Goal: Transaction & Acquisition: Download file/media

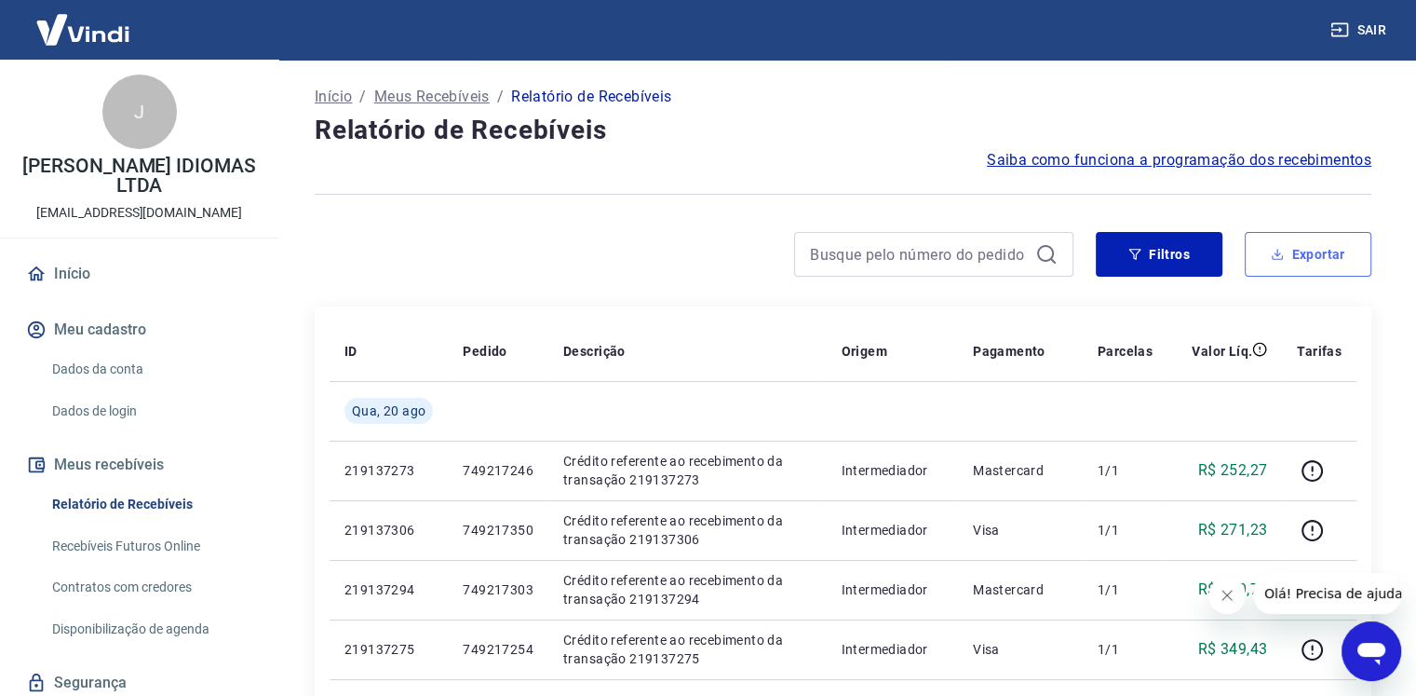
click at [1296, 241] on button "Exportar" at bounding box center [1308, 254] width 127 height 45
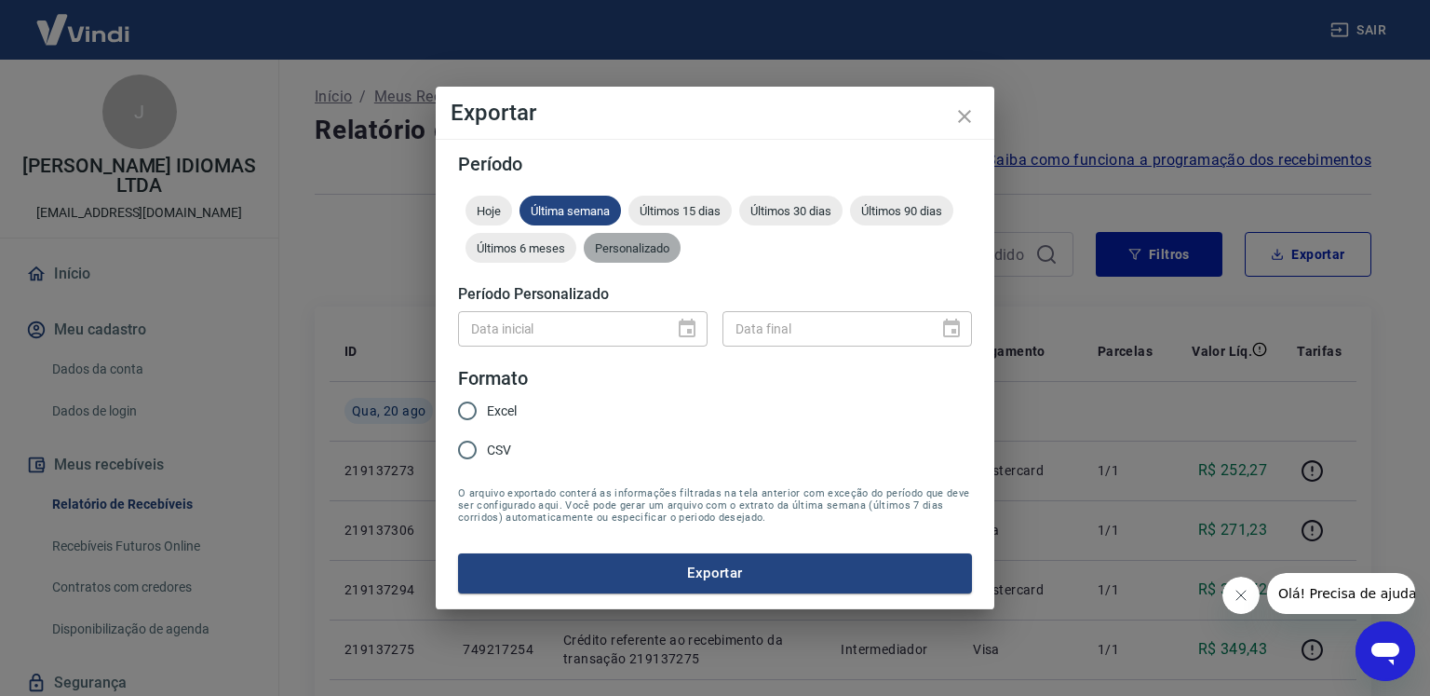
click at [625, 254] on span "Personalizado" at bounding box center [632, 248] width 97 height 14
click at [686, 334] on icon "Choose date" at bounding box center [687, 329] width 22 height 22
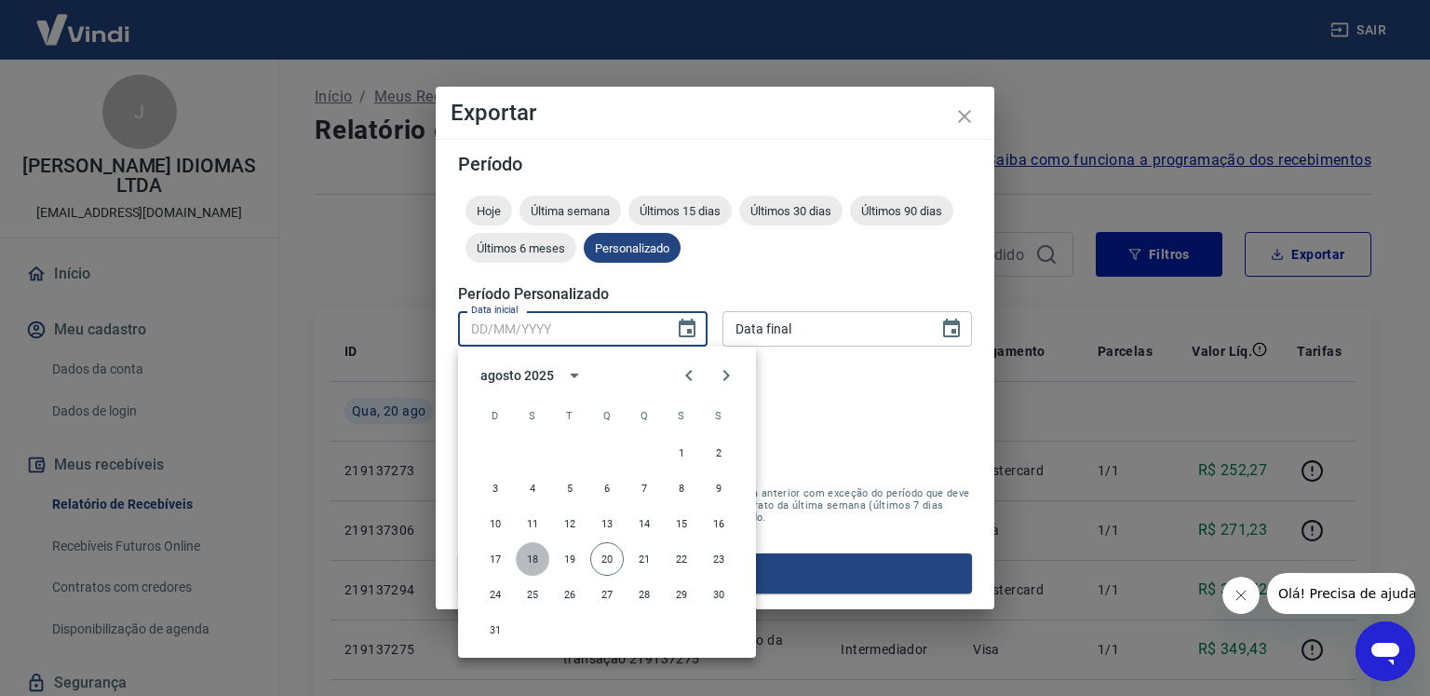
click at [532, 563] on button "18" at bounding box center [533, 559] width 34 height 34
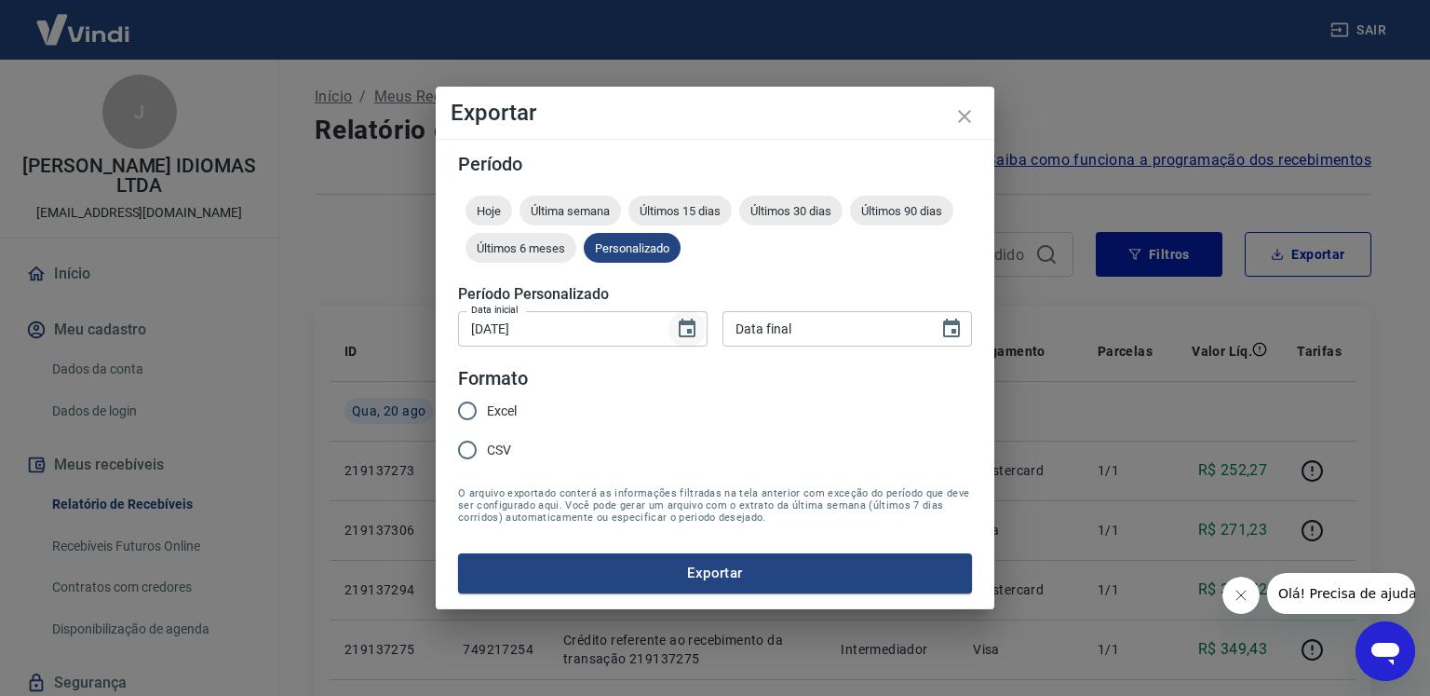
click at [685, 331] on icon "Choose date, selected date is 18 de ago de 2025" at bounding box center [687, 329] width 22 height 22
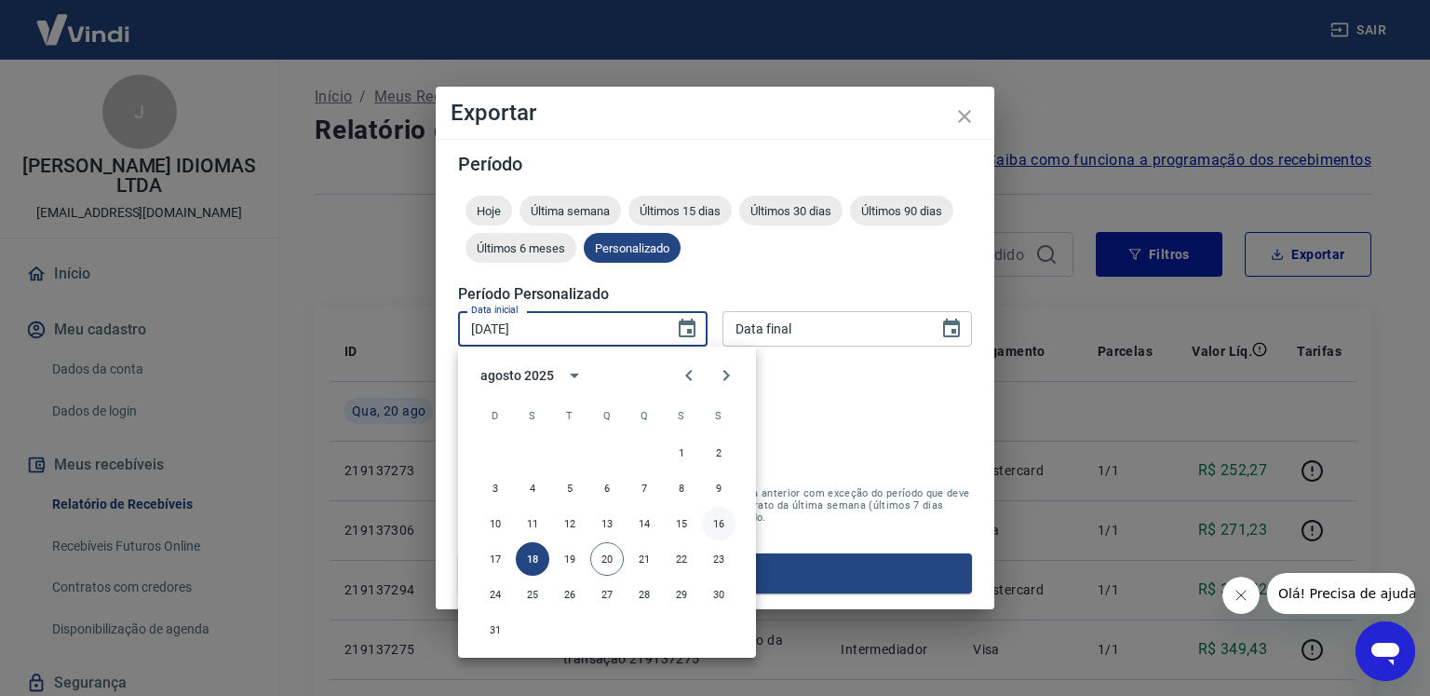
click at [715, 519] on button "16" at bounding box center [719, 524] width 34 height 34
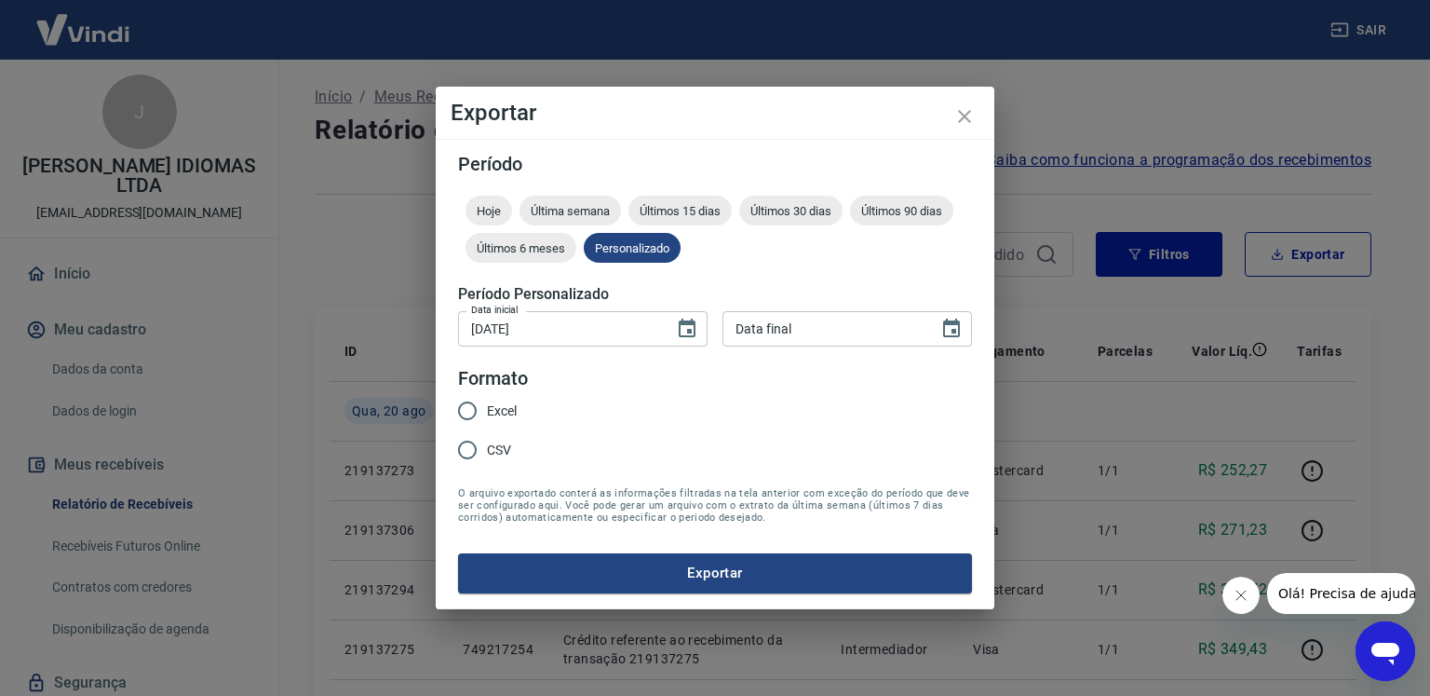
type input "[DATE]"
click at [957, 331] on icon "Choose date" at bounding box center [951, 329] width 22 height 22
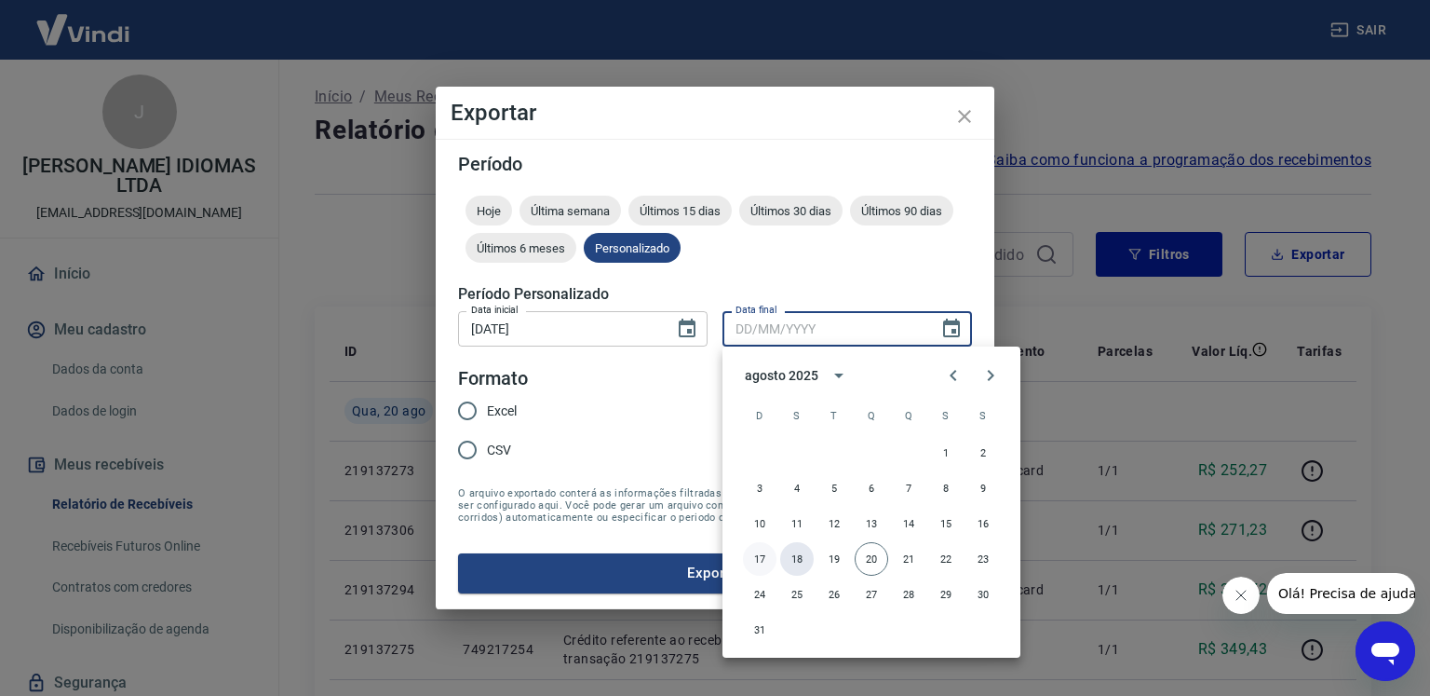
click at [802, 561] on button "18" at bounding box center [797, 559] width 34 height 34
type input "[DATE]"
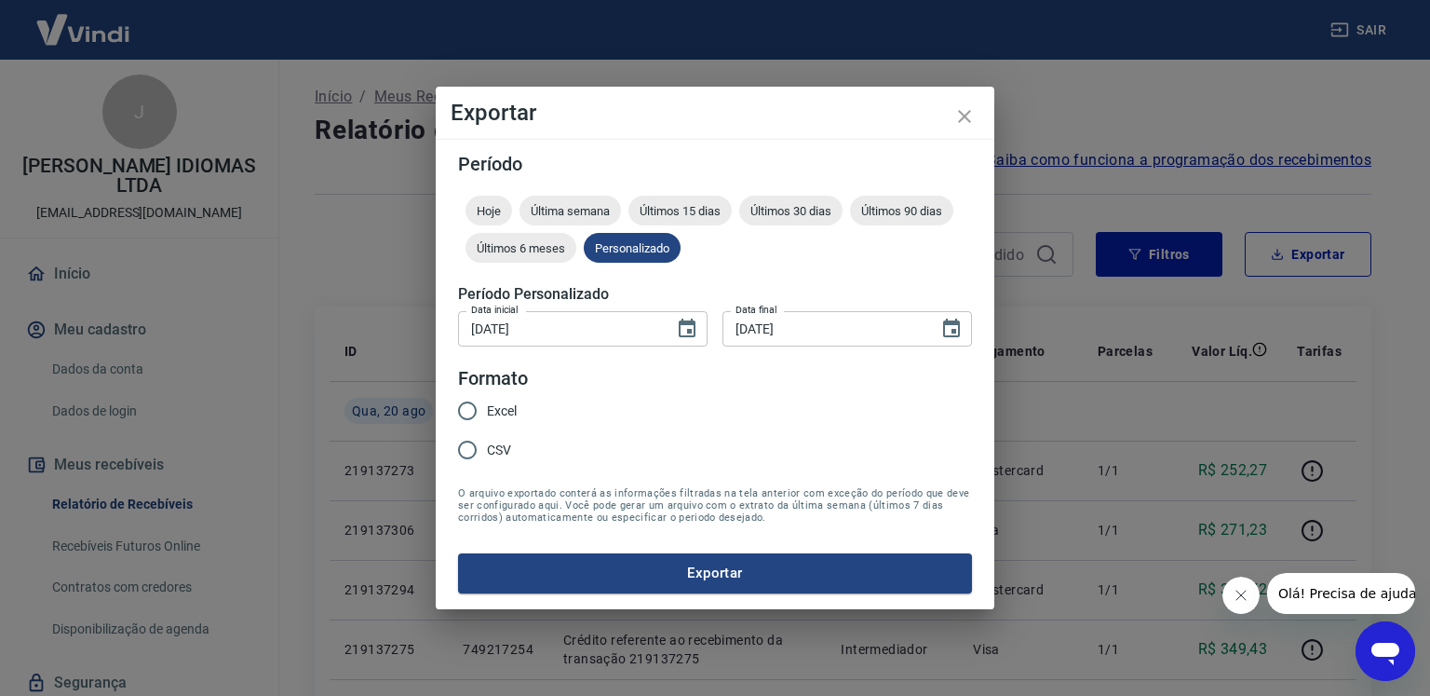
click at [493, 405] on span "Excel" at bounding box center [502, 411] width 30 height 20
click at [487, 405] on input "Excel" at bounding box center [467, 410] width 39 height 39
radio input "true"
click at [616, 571] on button "Exportar" at bounding box center [715, 572] width 514 height 39
